Goal: Information Seeking & Learning: Learn about a topic

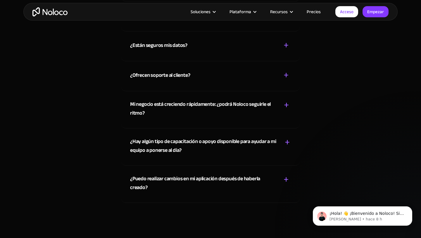
scroll to position [3256, 0]
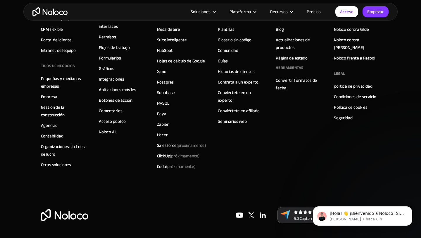
click at [357, 82] on font "política de privacidad" at bounding box center [353, 86] width 39 height 8
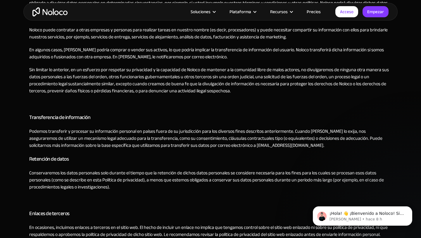
scroll to position [870, 0]
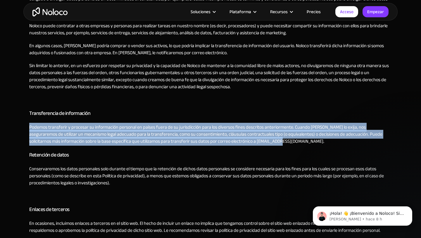
drag, startPoint x: 30, startPoint y: 126, endPoint x: 249, endPoint y: 144, distance: 219.3
click at [249, 144] on p "Podemos transferir y procesar su información personal en países fuera de su jur…" at bounding box center [210, 133] width 363 height 21
copy font "Podemos transferir y procesar su información personal en países fuera de su jur…"
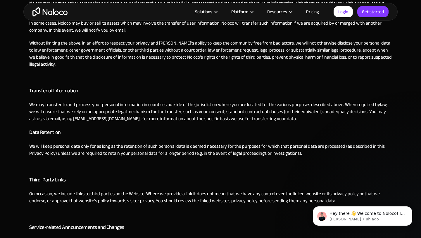
scroll to position [837, 0]
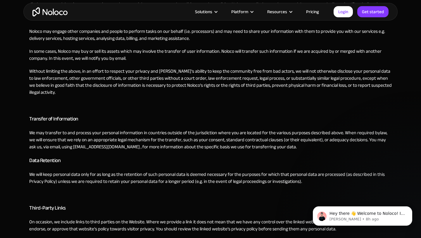
click at [202, 162] on h3 "Data Retention" at bounding box center [210, 160] width 363 height 9
